Goal: Information Seeking & Learning: Learn about a topic

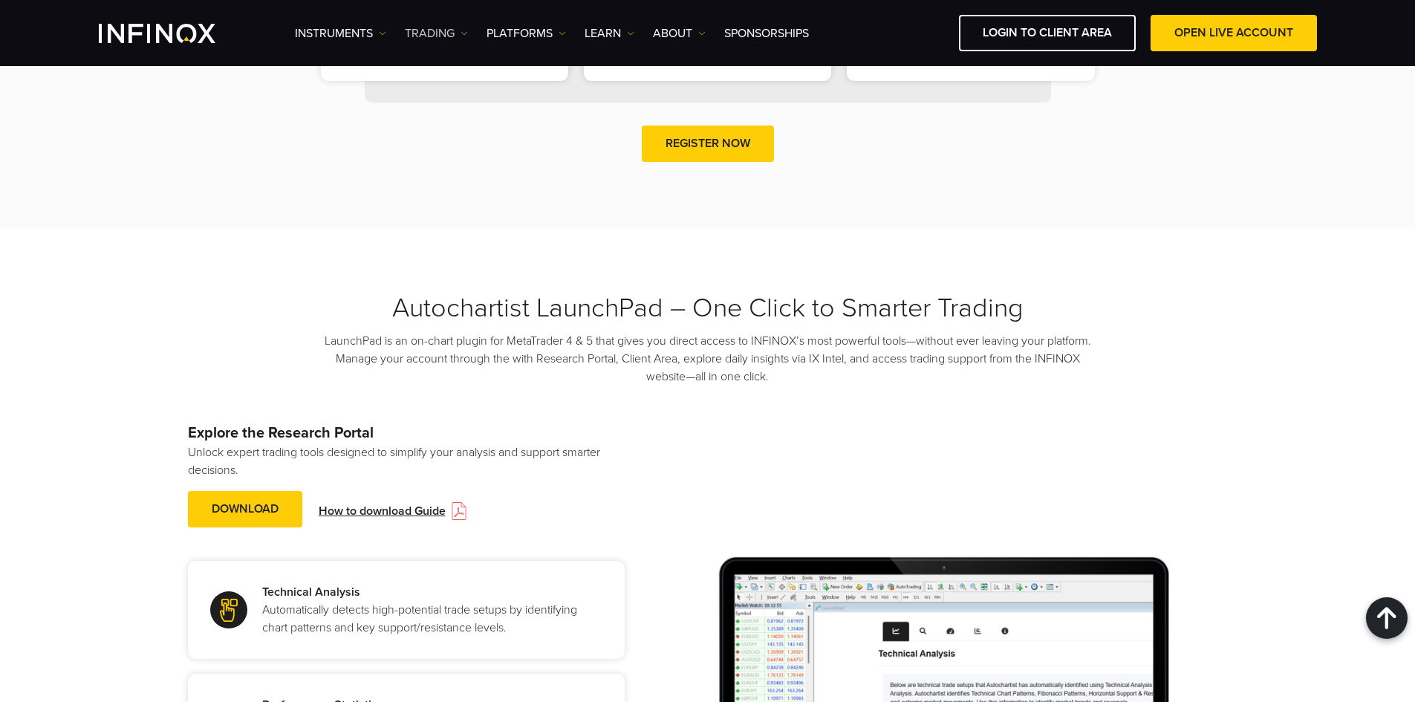
click at [455, 39] on link "TRADING" at bounding box center [436, 34] width 63 height 18
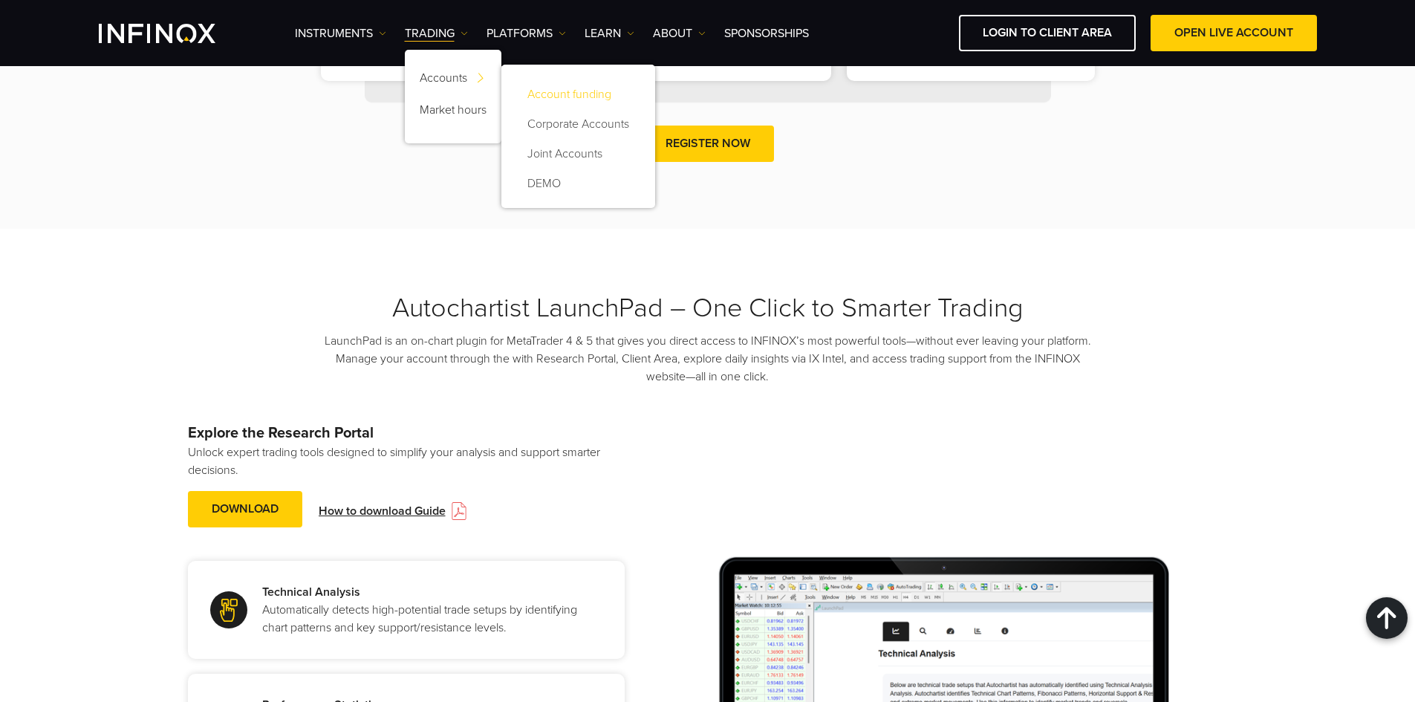
click at [558, 94] on link "Account funding" at bounding box center [578, 94] width 124 height 30
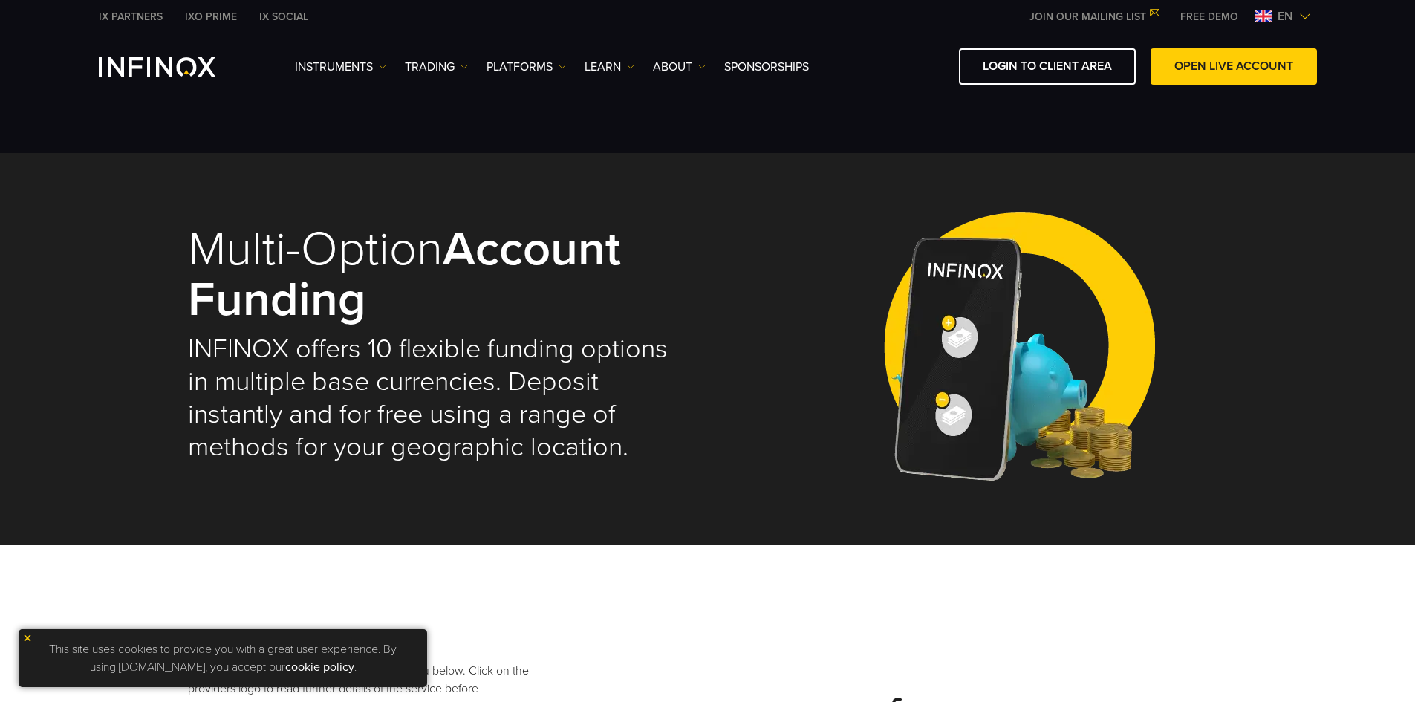
select select "***"
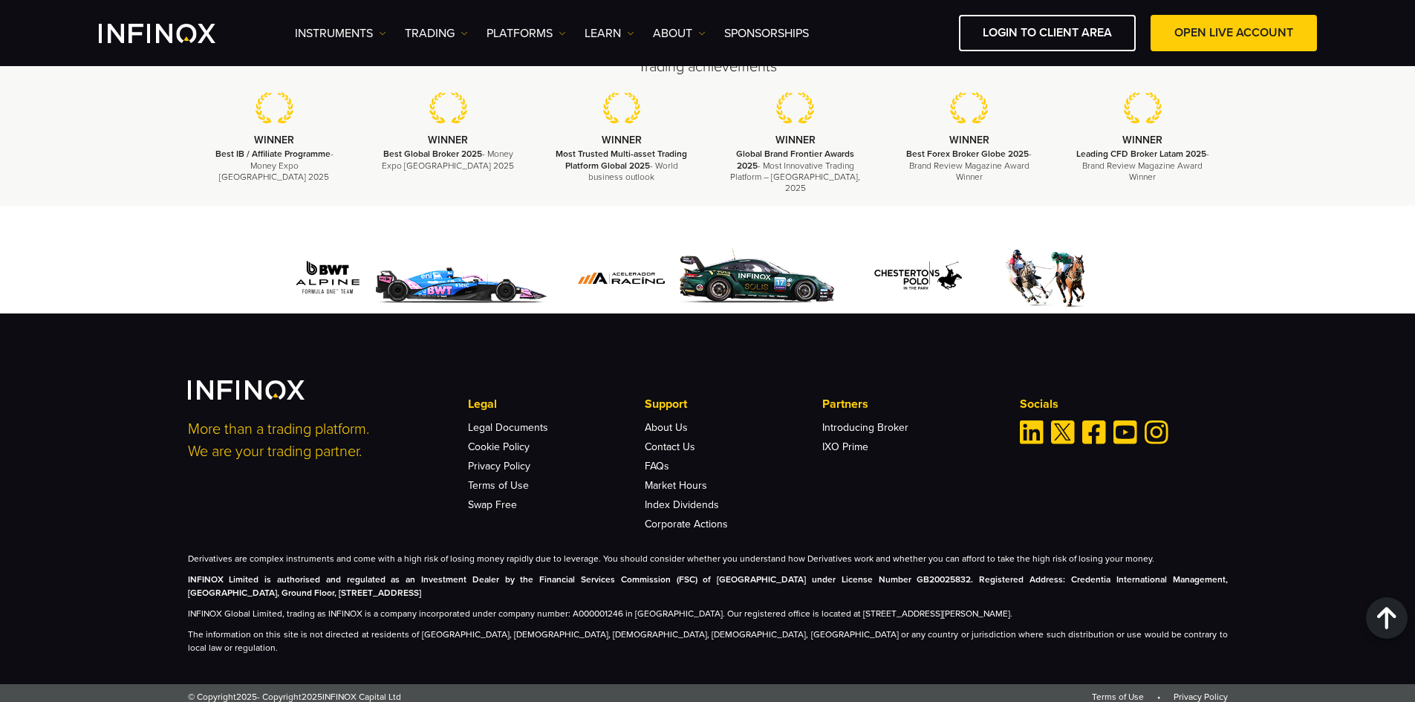
scroll to position [3617, 0]
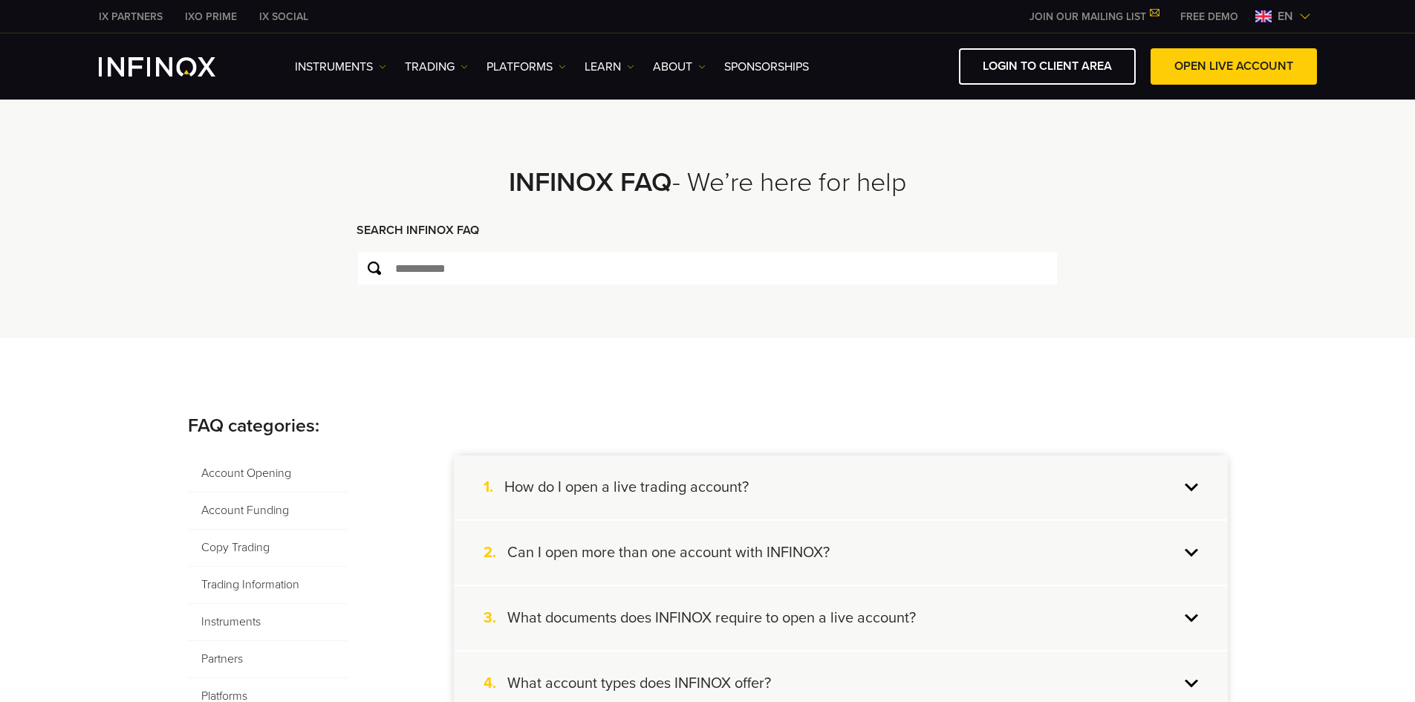
click at [278, 504] on span "Account Funding" at bounding box center [268, 511] width 160 height 37
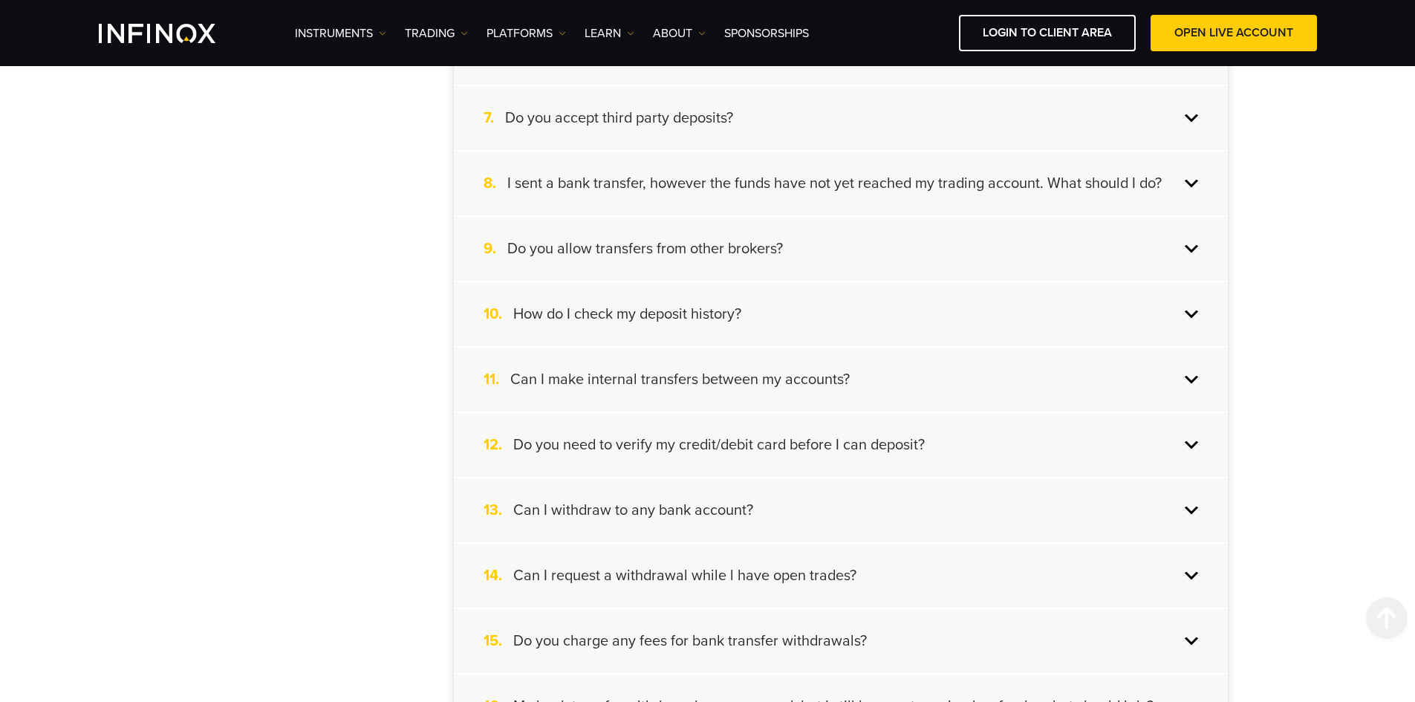
scroll to position [759, 0]
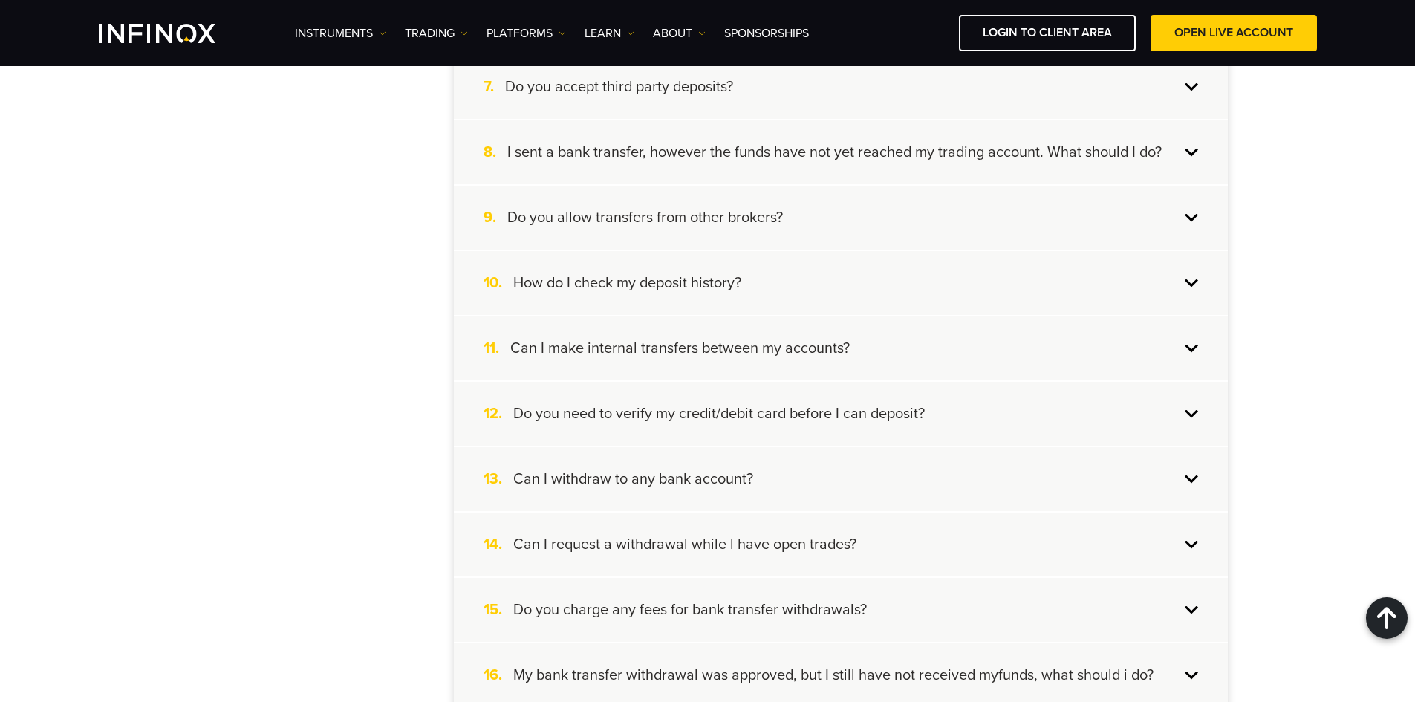
click at [1202, 611] on div "15. Do you charge any fees for bank transfer withdrawals?" at bounding box center [841, 610] width 774 height 64
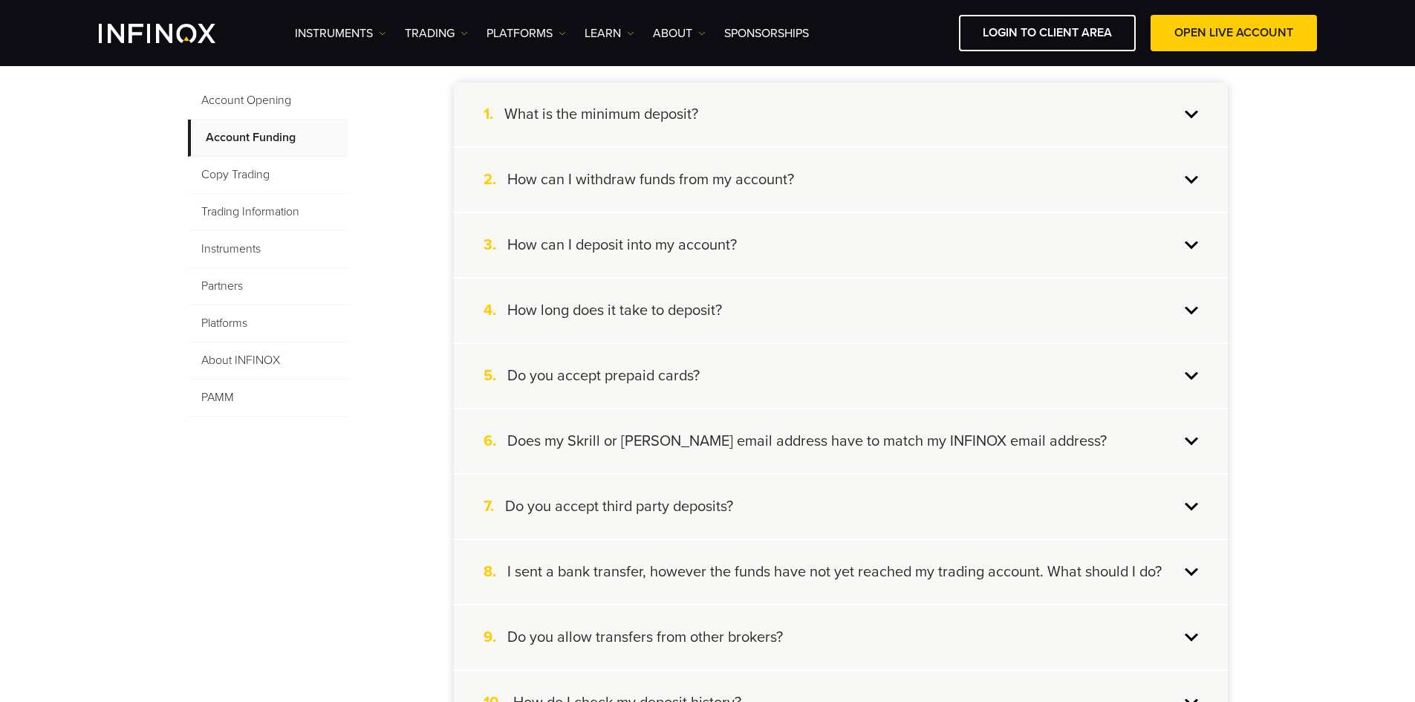
scroll to position [330, 0]
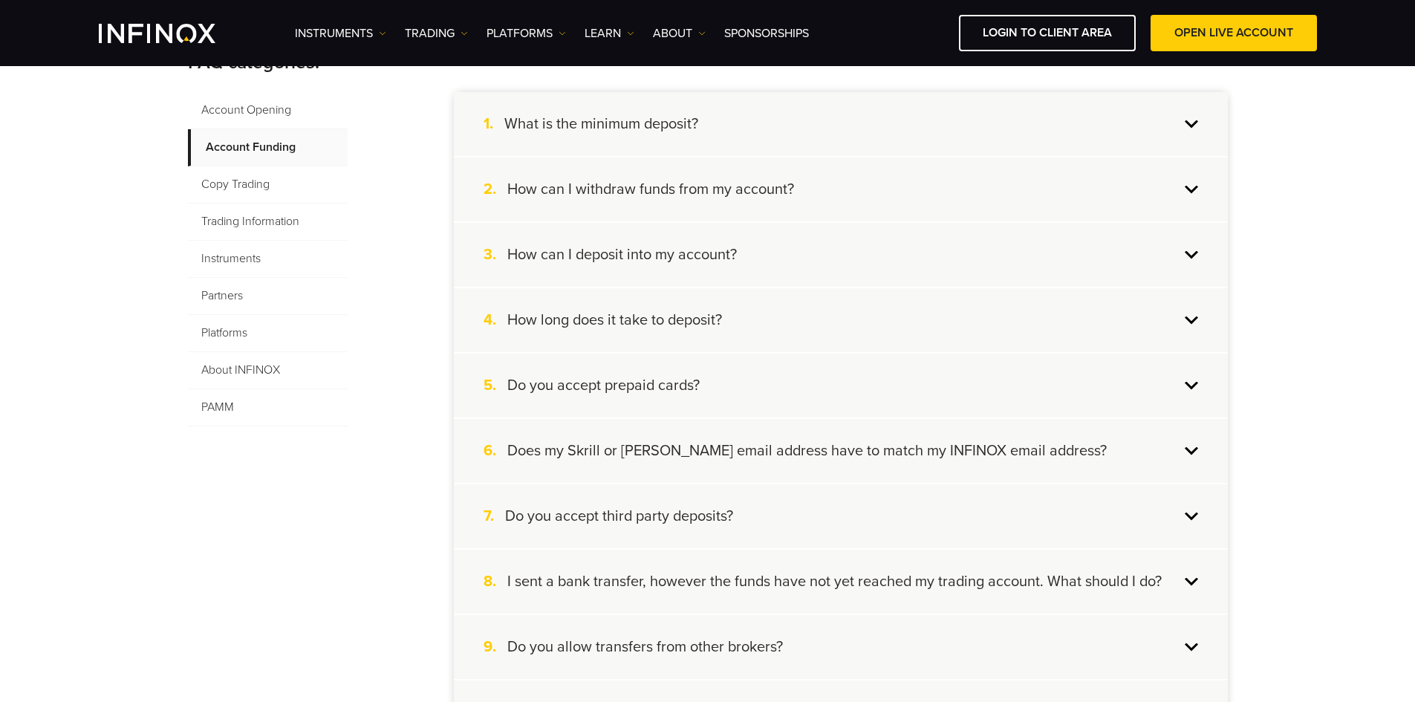
click at [1197, 117] on div "1. What is the minimum deposit?" at bounding box center [841, 124] width 774 height 64
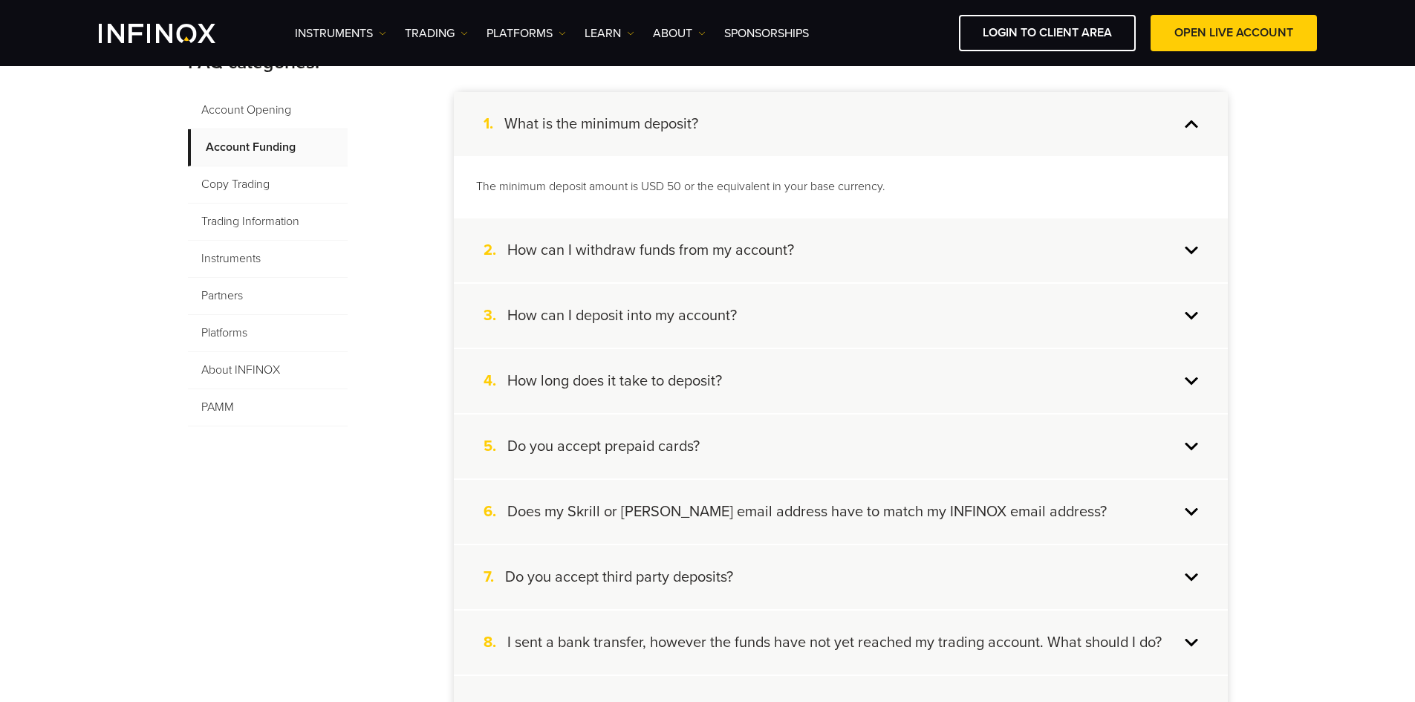
click at [1111, 258] on div "2. How can I withdraw funds from my account?" at bounding box center [841, 250] width 774 height 64
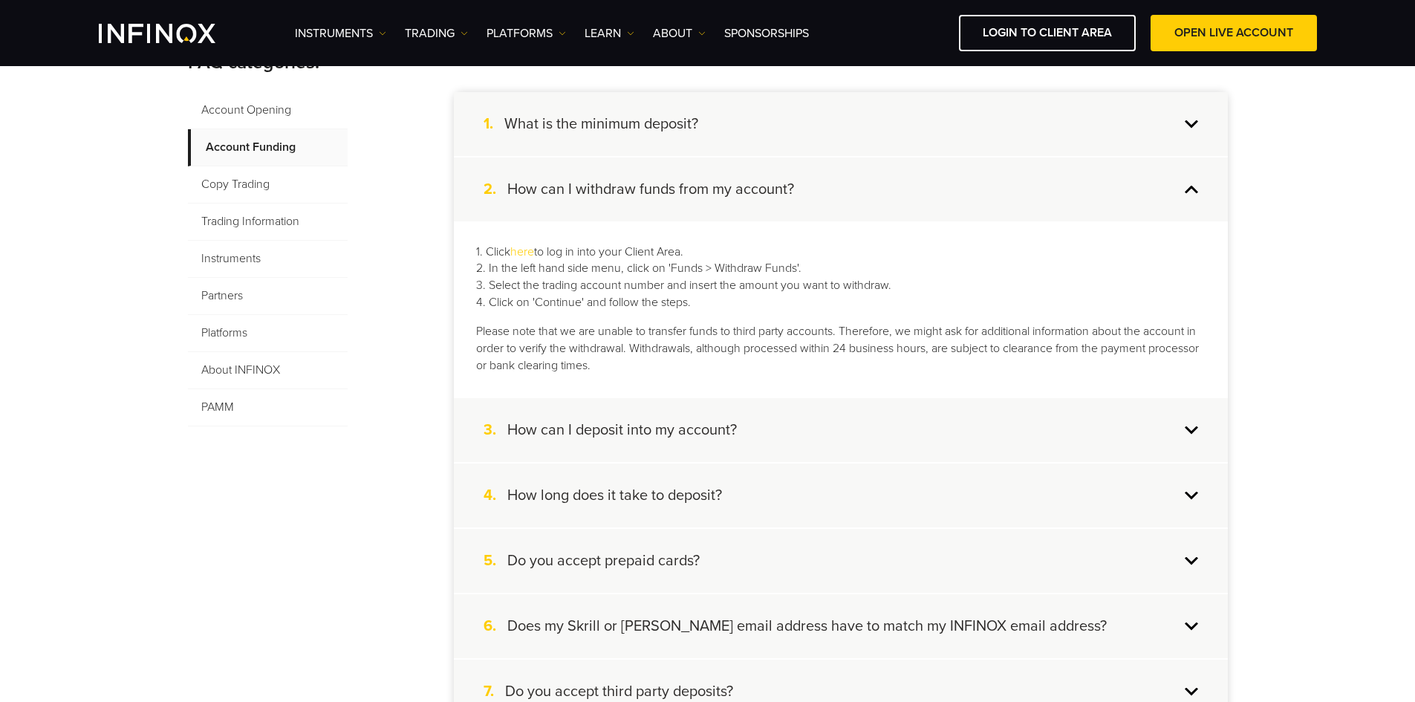
click at [1204, 429] on div "3. How can I deposit into my account?" at bounding box center [841, 430] width 774 height 64
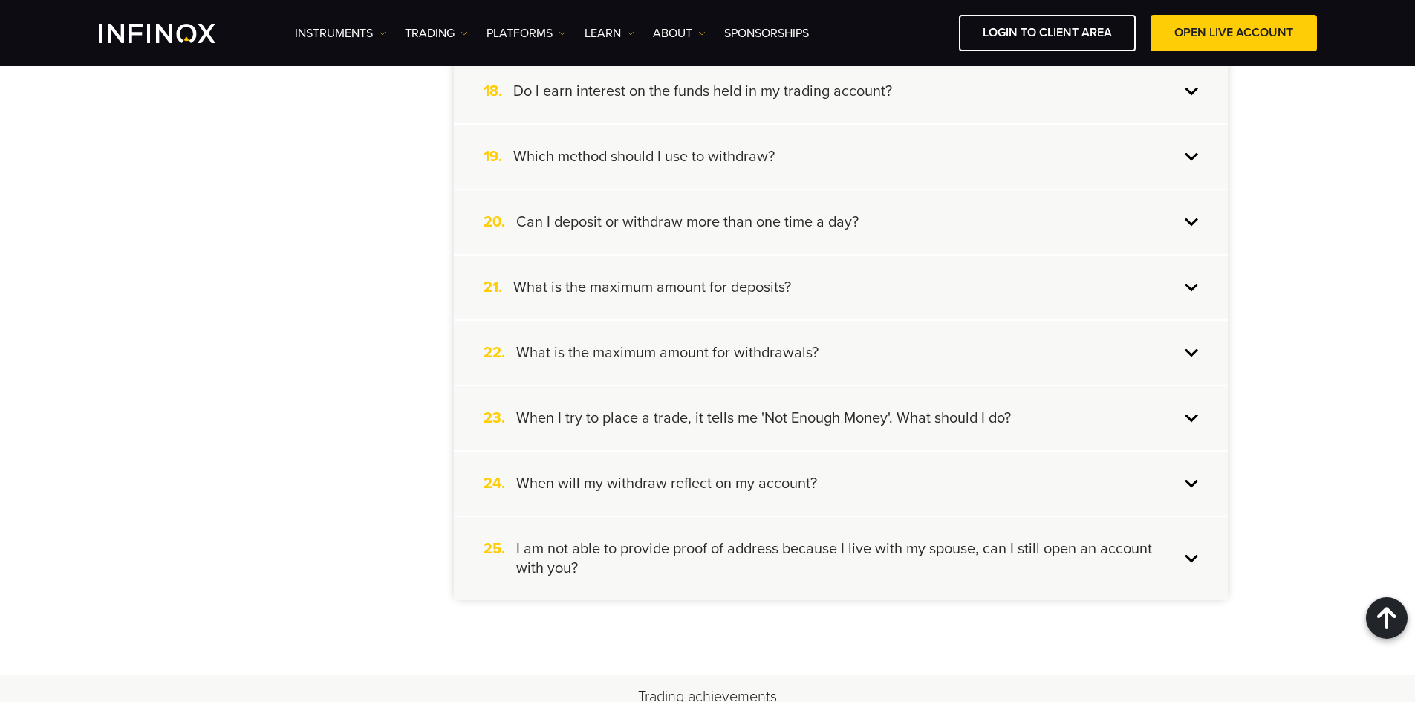
scroll to position [0, 0]
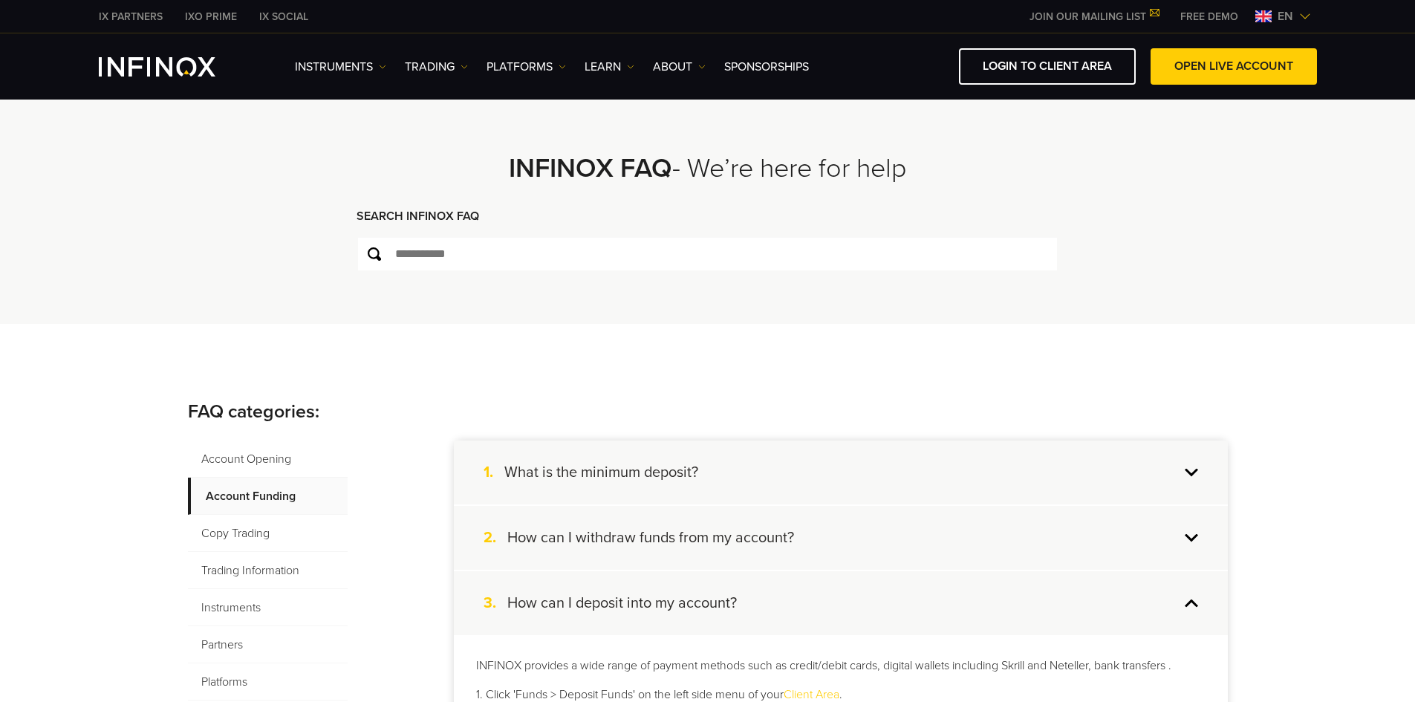
click at [295, 458] on span "Account Opening" at bounding box center [268, 459] width 160 height 37
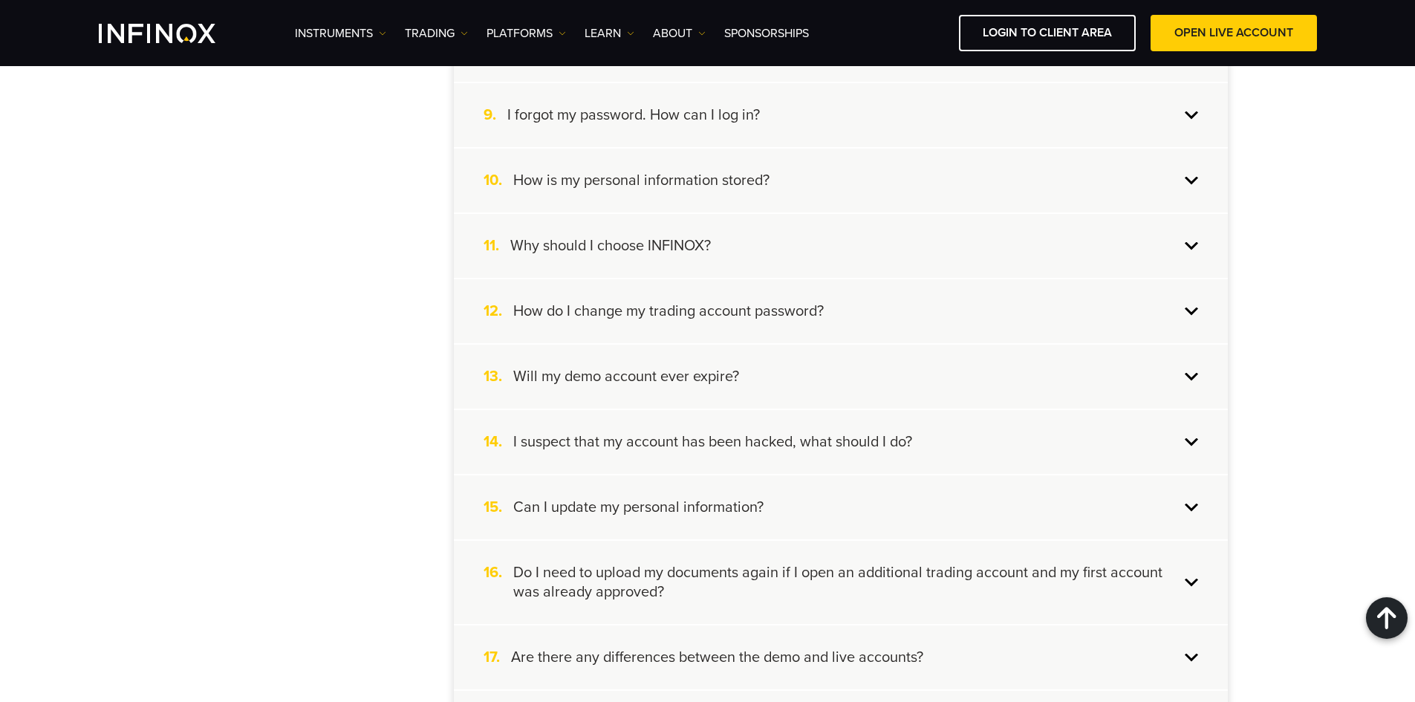
scroll to position [868, 0]
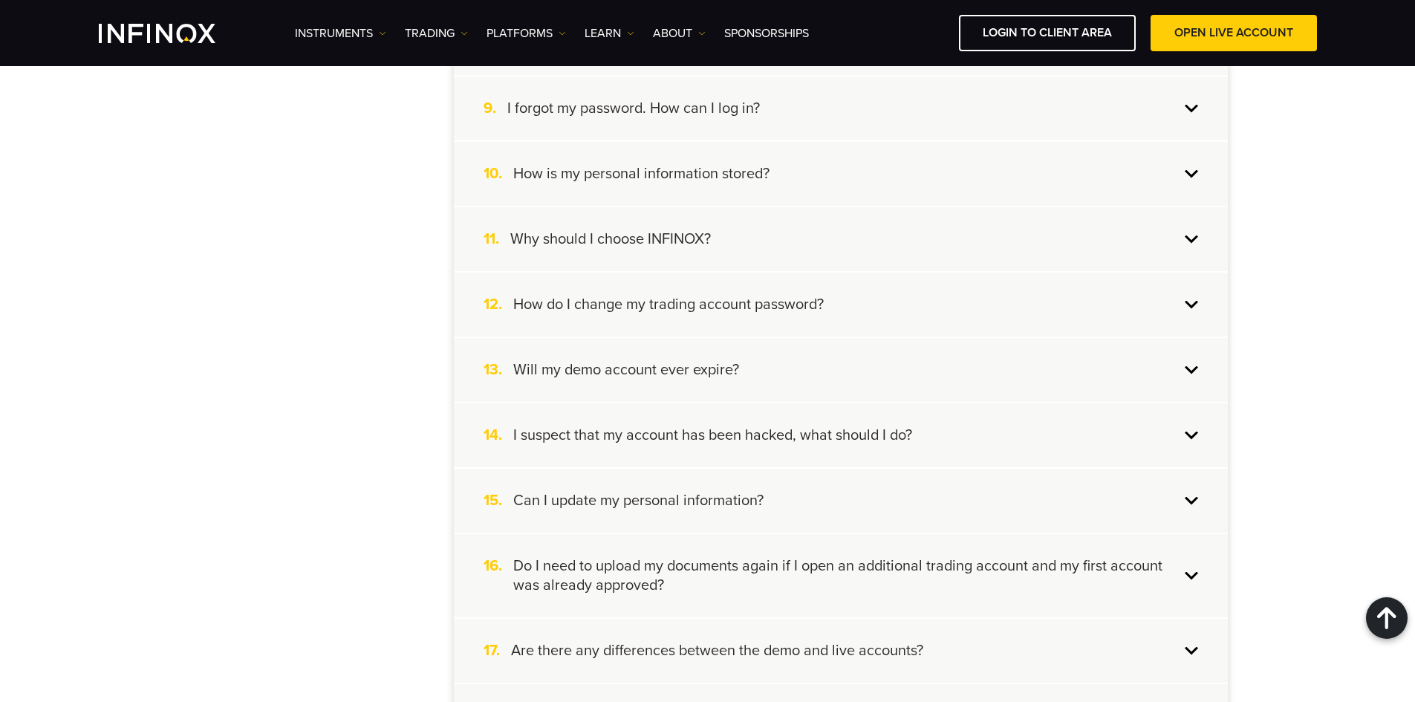
click at [1183, 371] on div "13. Will my demo account ever expire?" at bounding box center [841, 370] width 774 height 64
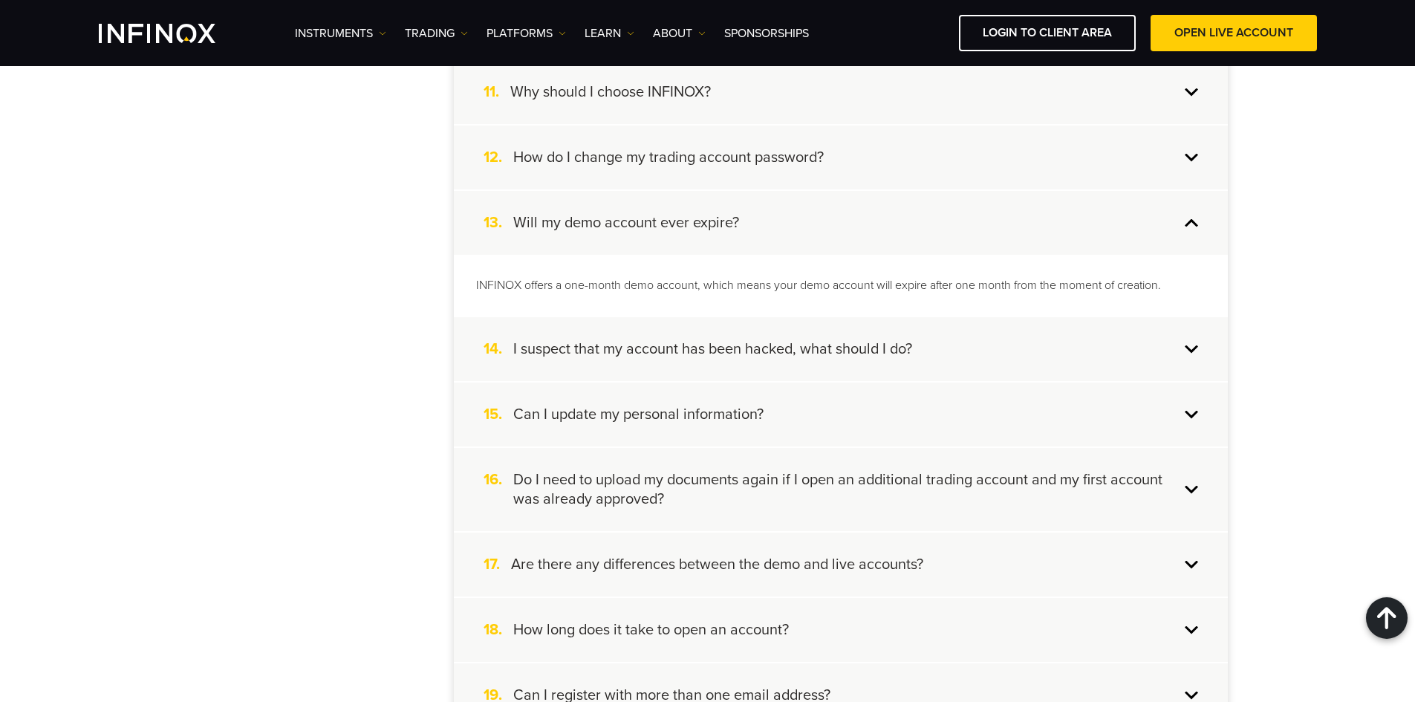
scroll to position [1106, 0]
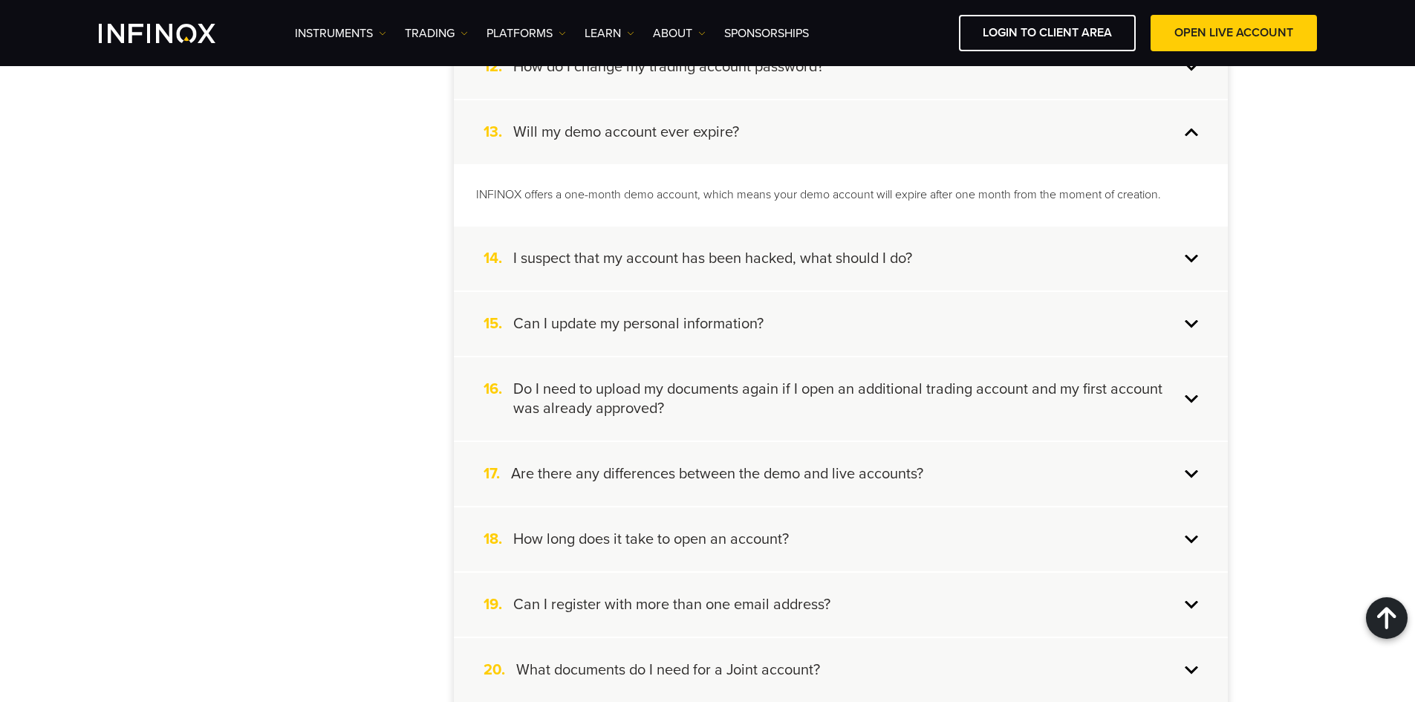
click at [1194, 537] on div "18. How long does it take to open an account?" at bounding box center [841, 539] width 774 height 64
